Goal: Task Accomplishment & Management: Use online tool/utility

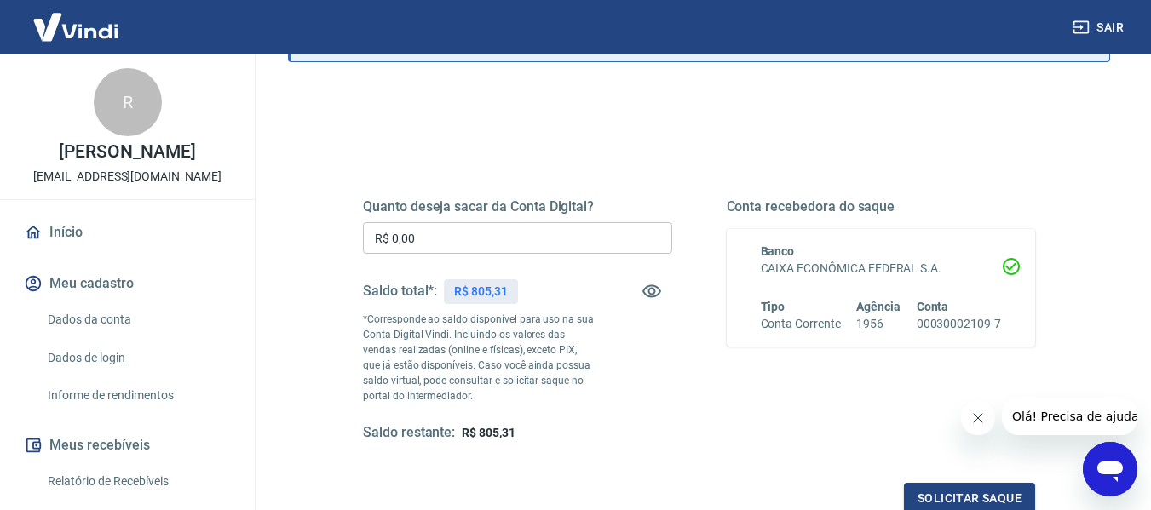
scroll to position [170, 0]
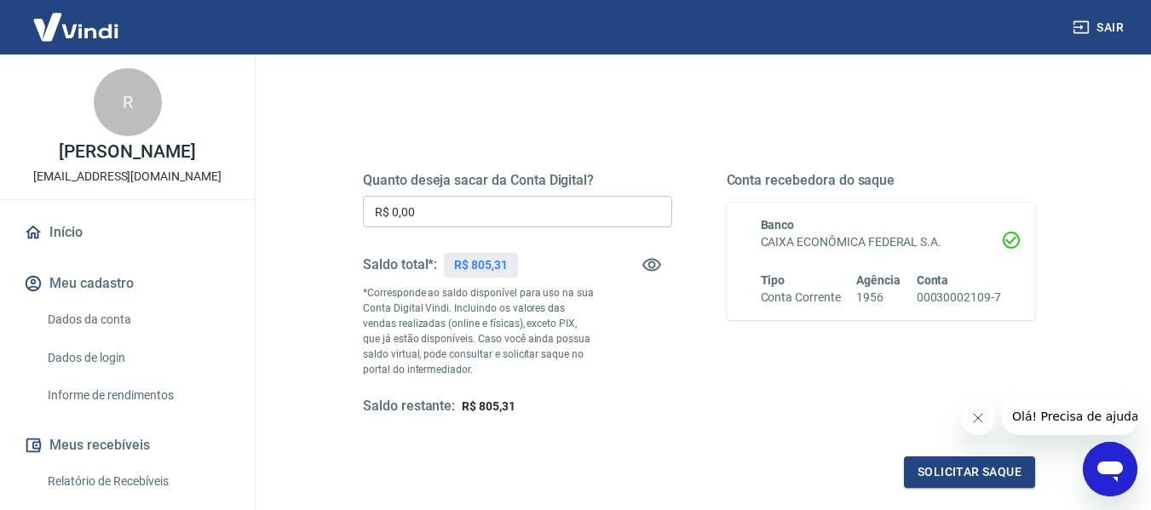
click at [973, 421] on icon "Fechar mensagem da empresa" at bounding box center [977, 419] width 14 height 14
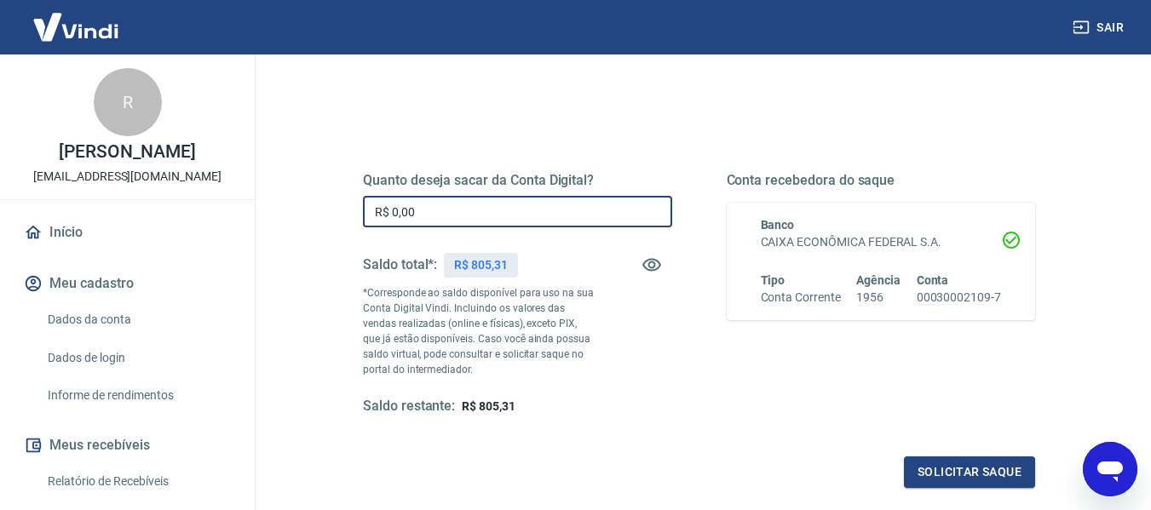
click at [585, 221] on input "R$ 0,00" at bounding box center [517, 212] width 309 height 32
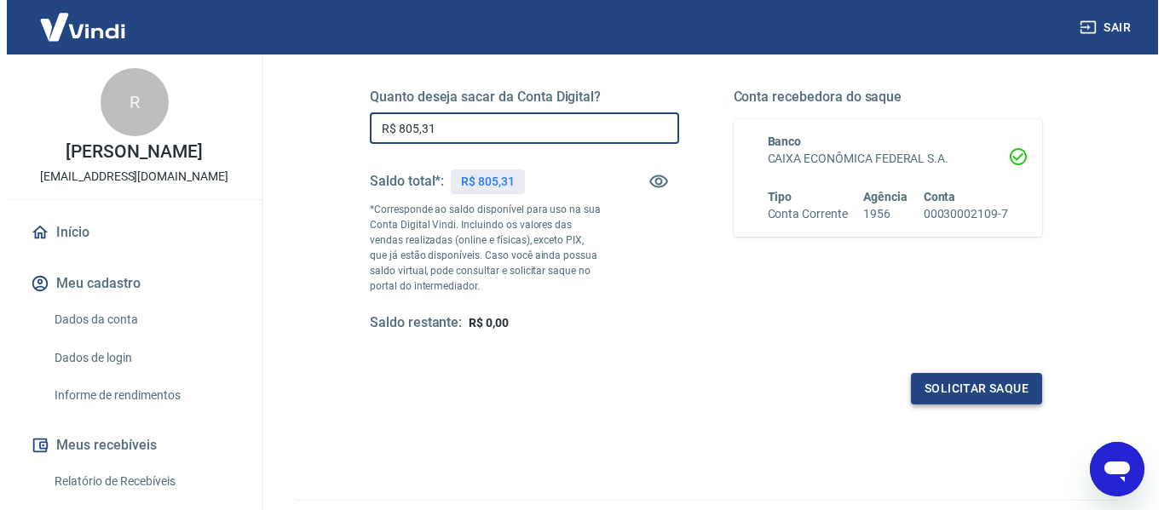
scroll to position [348, 0]
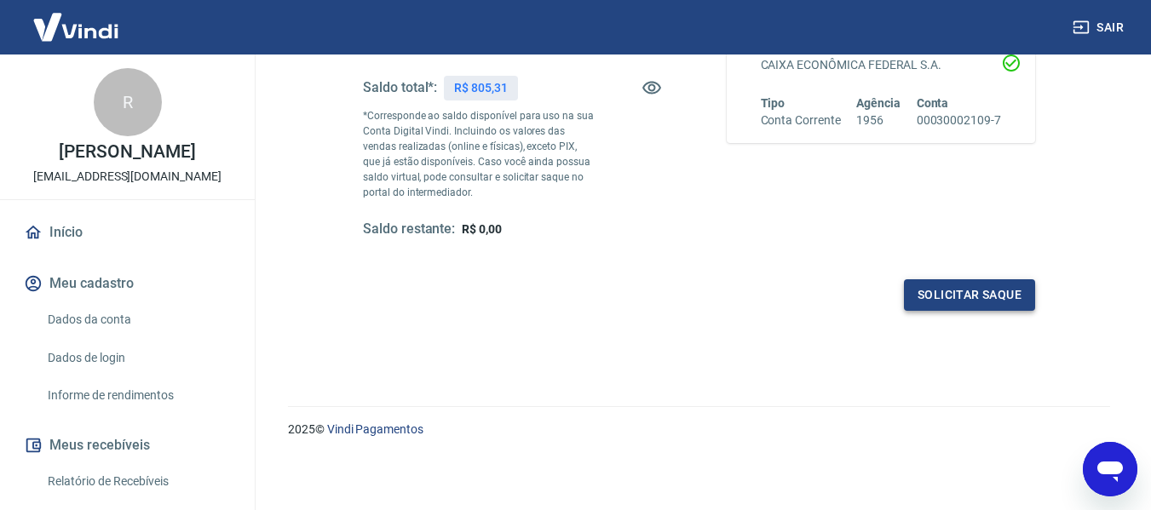
type input "R$ 805,31"
click at [963, 299] on button "Solicitar saque" at bounding box center [969, 295] width 131 height 32
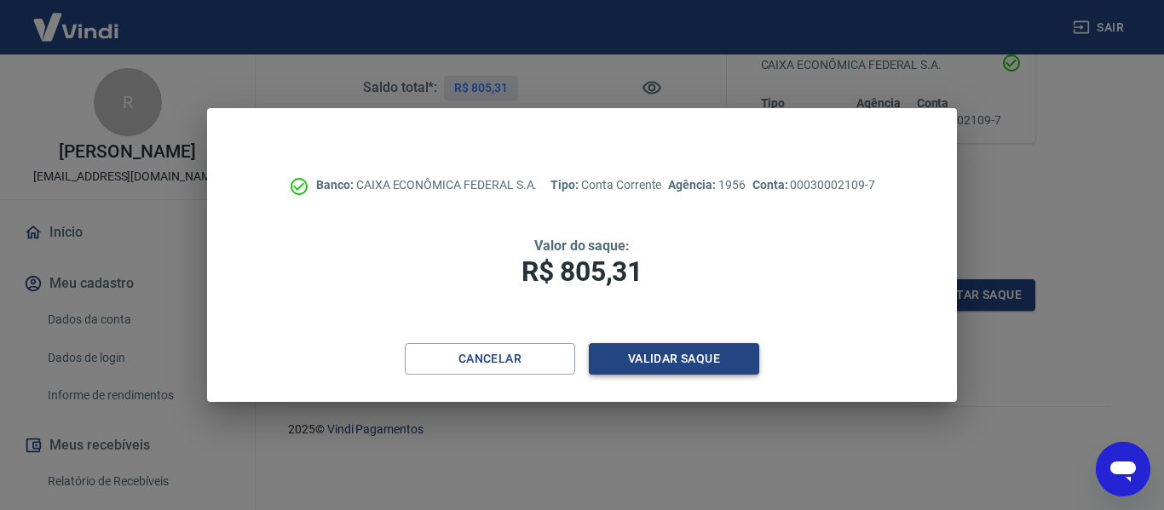
click at [719, 352] on button "Validar saque" at bounding box center [674, 359] width 170 height 32
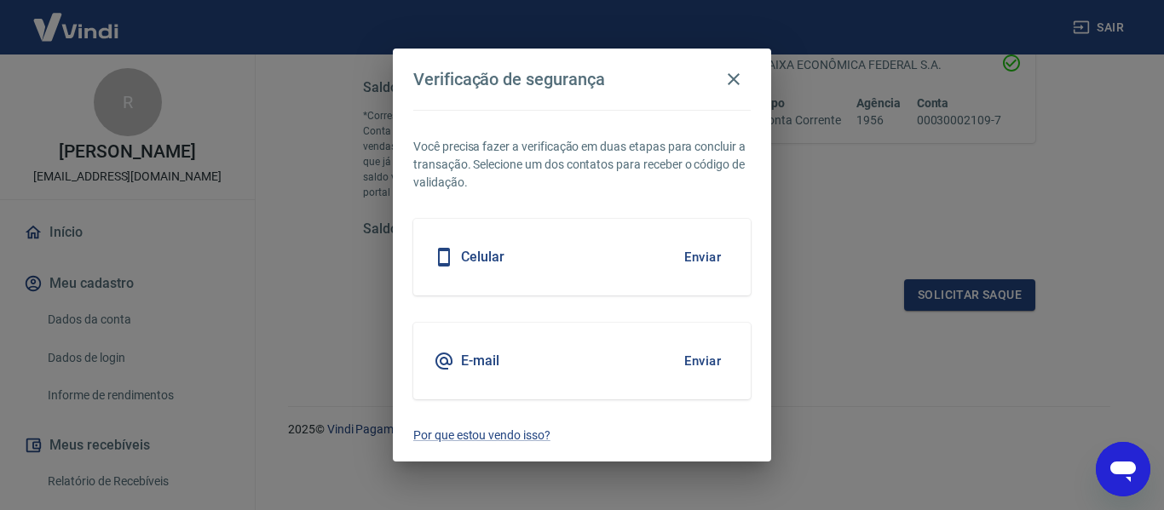
click at [705, 257] on button "Enviar" at bounding box center [702, 257] width 55 height 36
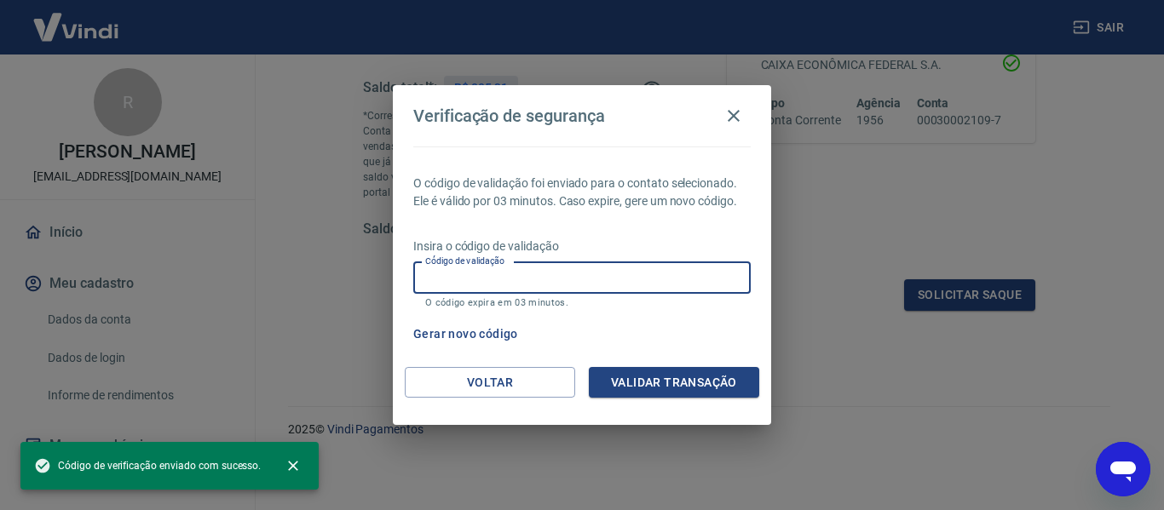
click at [714, 262] on input "Código de validação" at bounding box center [581, 278] width 337 height 32
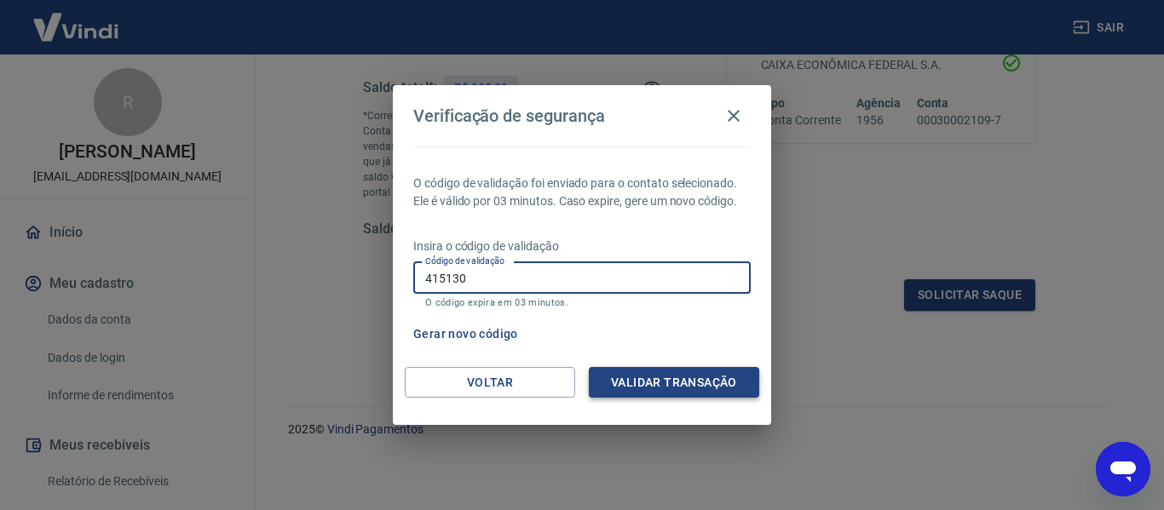
type input "415130"
click at [712, 383] on button "Validar transação" at bounding box center [674, 383] width 170 height 32
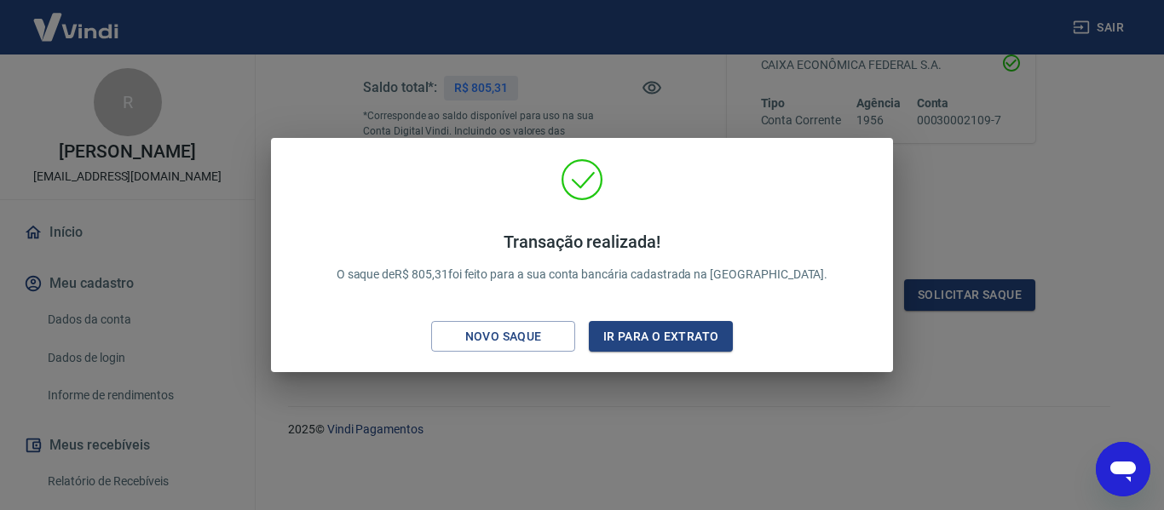
click at [951, 250] on div "Transação realizada! O saque de R$ 805,31 foi feito para a sua conta bancária c…" at bounding box center [582, 255] width 1164 height 510
